Goal: Information Seeking & Learning: Learn about a topic

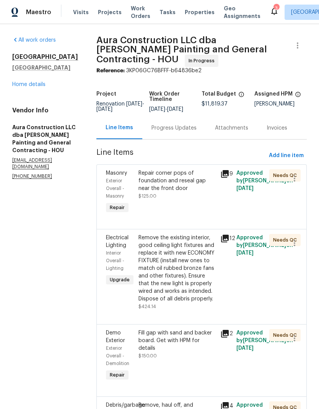
click at [42, 87] on link "Home details" at bounding box center [28, 84] width 33 height 5
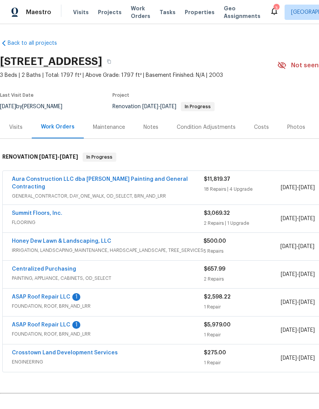
click at [86, 238] on link "Honey Dew Lawn & Landscaping, LLC" at bounding box center [61, 240] width 99 height 5
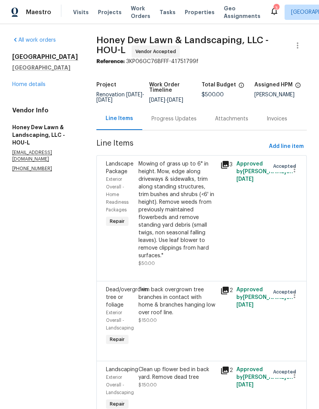
click at [43, 86] on link "Home details" at bounding box center [28, 84] width 33 height 5
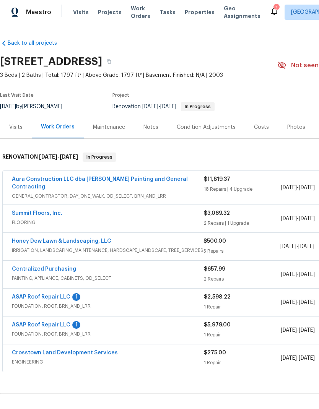
click at [154, 179] on link "Aura Construction LLC dba [PERSON_NAME] Painting and General Contracting" at bounding box center [100, 182] width 176 height 13
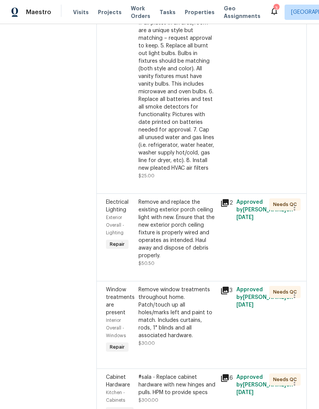
scroll to position [688, 0]
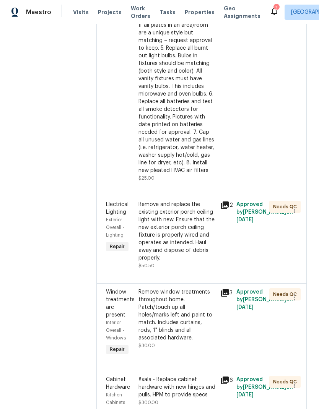
click at [192, 210] on div "Remove and replace the existing exterior porch ceiling light with new. Ensure t…" at bounding box center [176, 231] width 77 height 61
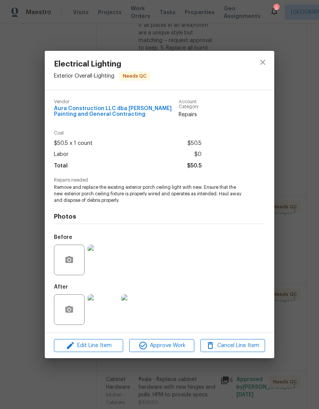
click at [107, 320] on img at bounding box center [102, 309] width 31 height 31
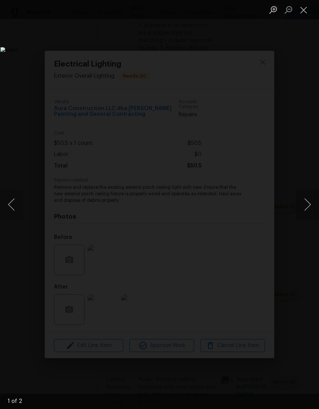
click at [308, 207] on button "Next image" at bounding box center [307, 204] width 23 height 31
